Goal: Task Accomplishment & Management: Manage account settings

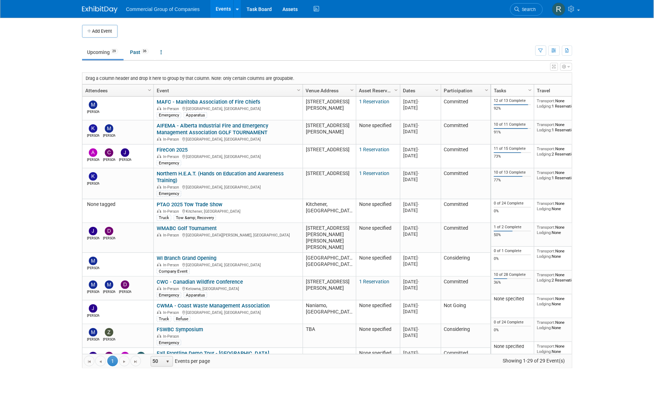
click at [353, 50] on ul "Upcoming 29 Past 36 All Events 65 Past and Upcoming Grouped Annually Events gro…" at bounding box center [309, 53] width 454 height 16
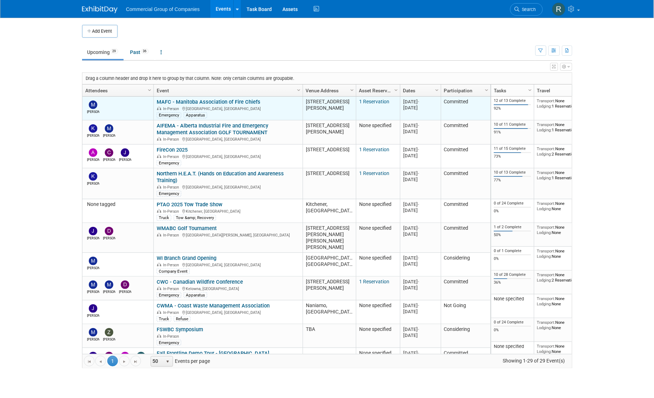
click at [216, 102] on link "MAFC - Manitoba Association of Fire Chiefs" at bounding box center [209, 102] width 104 height 6
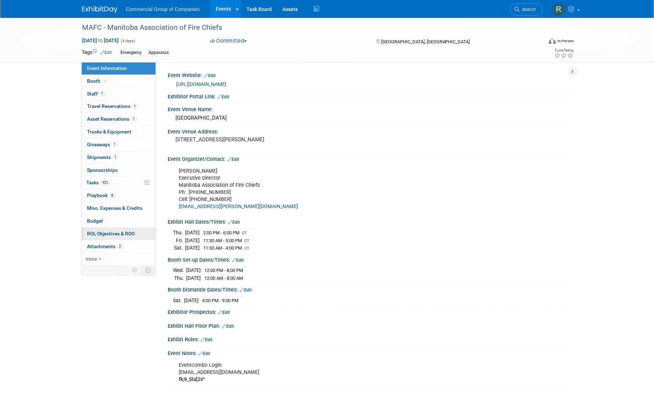
click at [112, 233] on span "ROI, Objectives & ROO 0" at bounding box center [111, 234] width 48 height 6
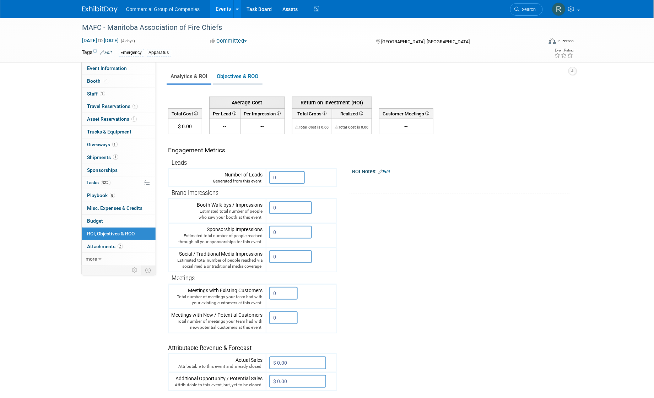
click at [250, 78] on link "Objectives & ROO 0" at bounding box center [238, 77] width 50 height 14
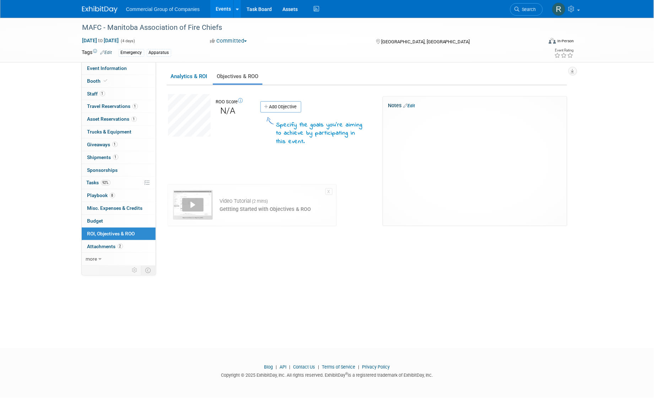
click at [413, 102] on div "Notes Edit" at bounding box center [475, 105] width 173 height 7
click at [412, 105] on link "Edit" at bounding box center [410, 105] width 12 height 5
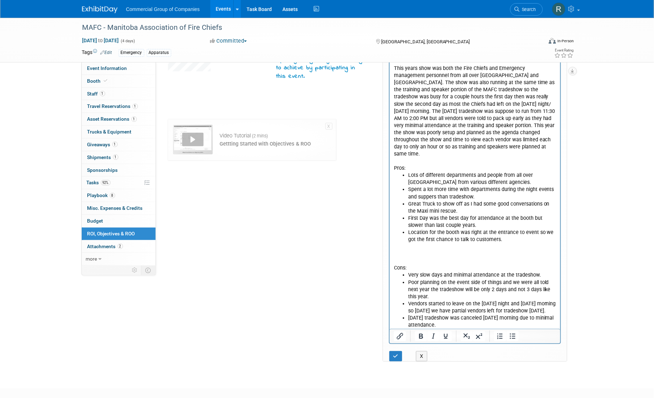
scroll to position [66, 0]
click at [449, 257] on p "Rich Text Area. Press ALT-0 for help." at bounding box center [475, 260] width 162 height 7
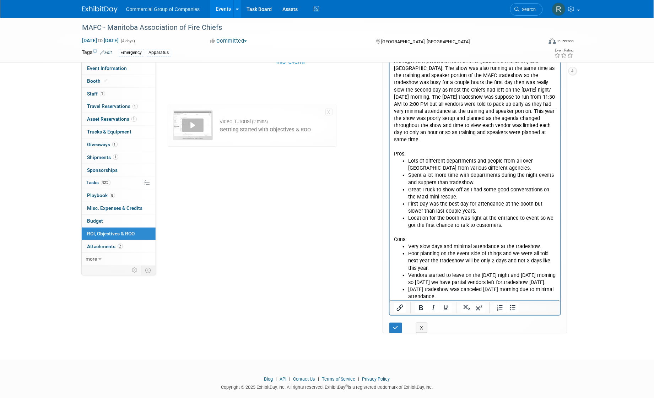
scroll to position [91, 0]
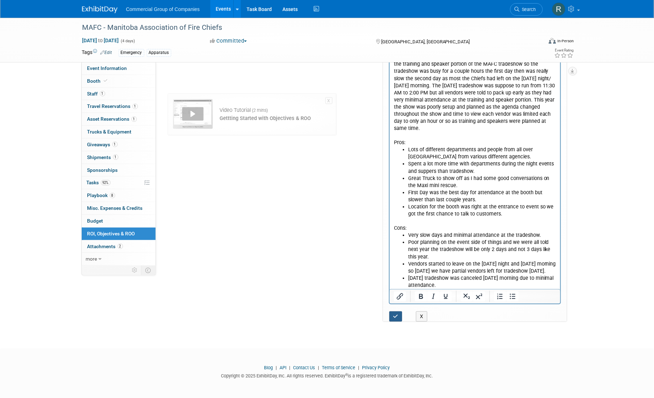
click at [395, 316] on icon "button" at bounding box center [396, 316] width 5 height 5
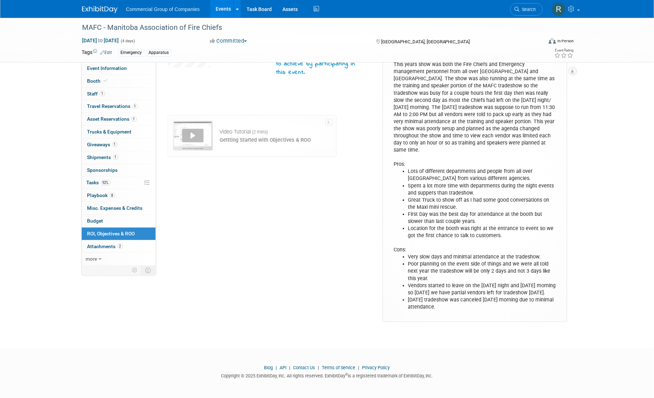
scroll to position [0, 0]
